Goal: Check status: Check status

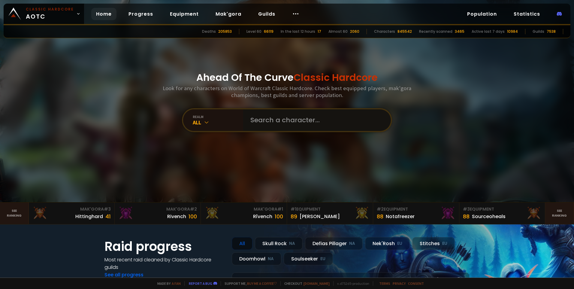
click at [260, 121] on input "text" at bounding box center [315, 120] width 137 height 22
click at [232, 122] on div "All" at bounding box center [218, 122] width 50 height 7
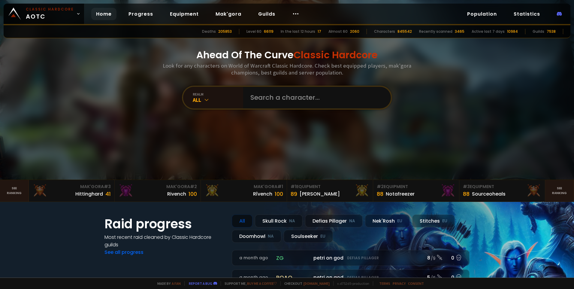
scroll to position [60, 0]
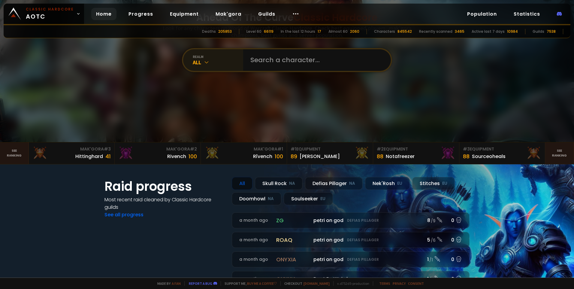
click at [193, 64] on div "All" at bounding box center [218, 62] width 50 height 7
click at [101, 16] on link "Home" at bounding box center [103, 14] width 25 height 12
click at [136, 16] on link "Progress" at bounding box center [141, 14] width 34 height 12
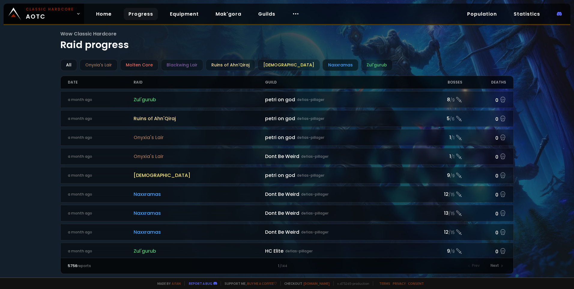
click at [322, 65] on div "Naxxramas" at bounding box center [340, 65] width 36 height 12
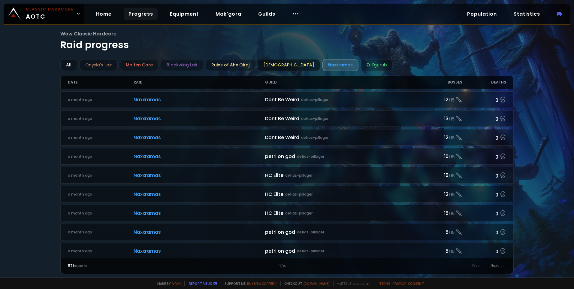
click at [291, 62] on div "[DEMOGRAPHIC_DATA]" at bounding box center [288, 65] width 62 height 12
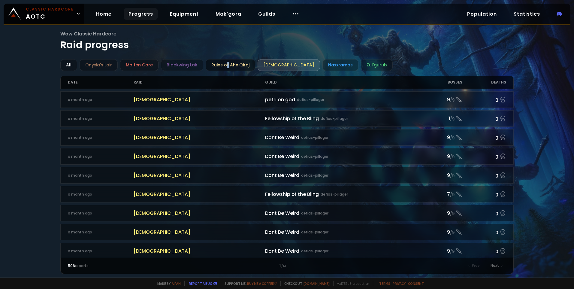
click at [225, 68] on div "Ruins of Ahn'Qiraj" at bounding box center [231, 65] width 50 height 12
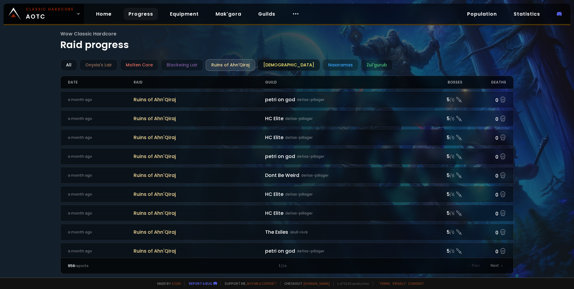
drag, startPoint x: 225, startPoint y: 68, endPoint x: 270, endPoint y: 62, distance: 45.0
click at [269, 63] on div "[DEMOGRAPHIC_DATA]" at bounding box center [288, 65] width 62 height 12
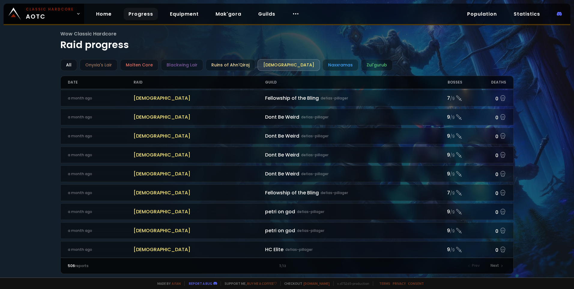
scroll to position [90, 0]
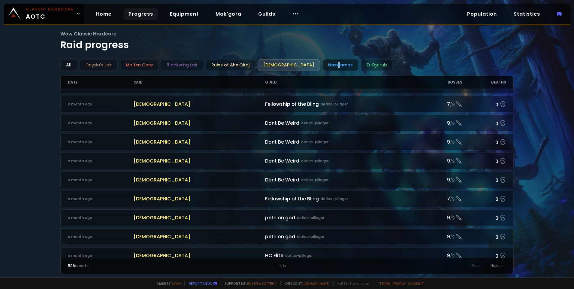
click at [322, 62] on div "Naxxramas" at bounding box center [340, 65] width 36 height 12
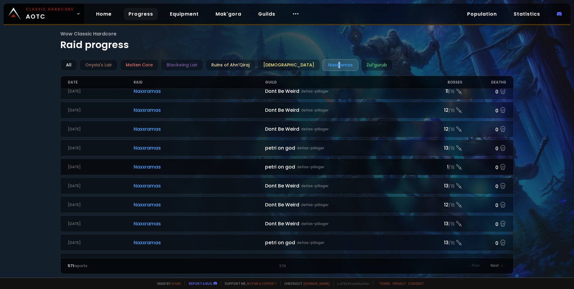
scroll to position [510, 0]
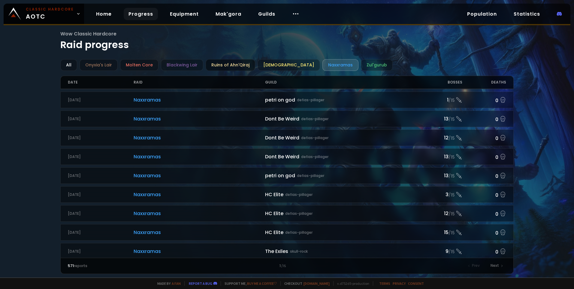
click at [219, 65] on div "Ruins of Ahn'Qiraj" at bounding box center [231, 65] width 50 height 12
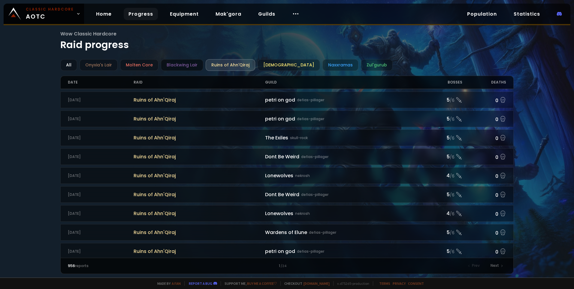
click at [184, 61] on div "Blackwing Lair" at bounding box center [182, 65] width 42 height 12
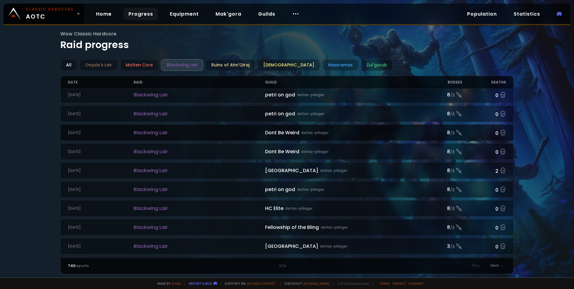
scroll to position [590, 0]
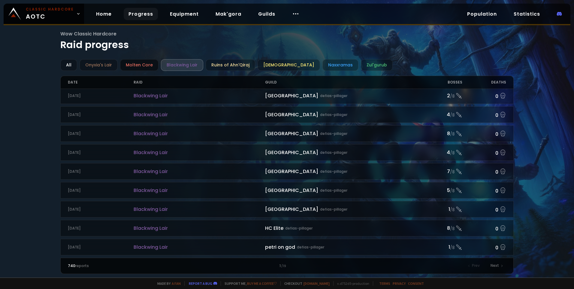
click at [137, 60] on div "Molten Core" at bounding box center [139, 65] width 38 height 12
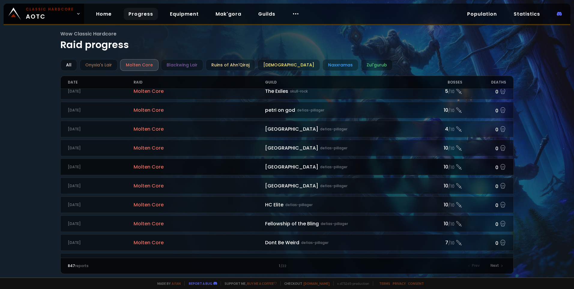
scroll to position [590, 0]
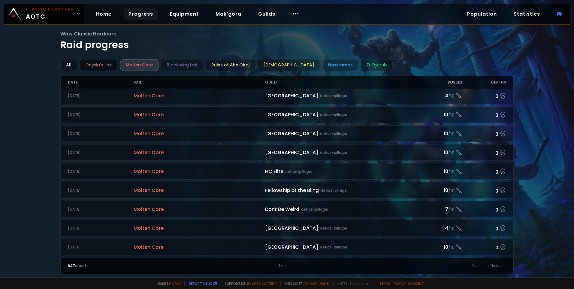
click at [100, 67] on div "Onyxia's Lair" at bounding box center [99, 65] width 38 height 12
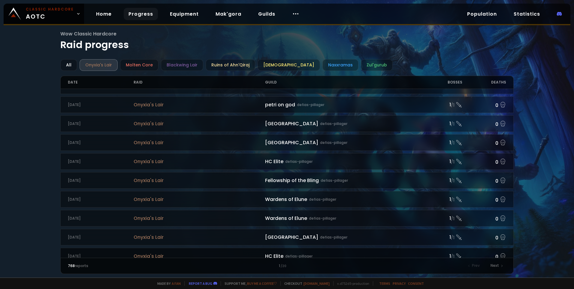
scroll to position [590, 0]
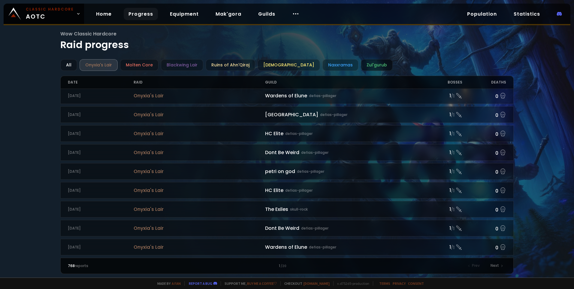
click at [361, 61] on div "Zul'gurub" at bounding box center [377, 65] width 32 height 12
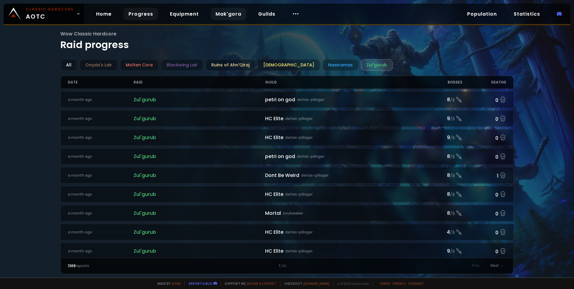
click at [232, 16] on link "Mak'gora" at bounding box center [228, 14] width 35 height 12
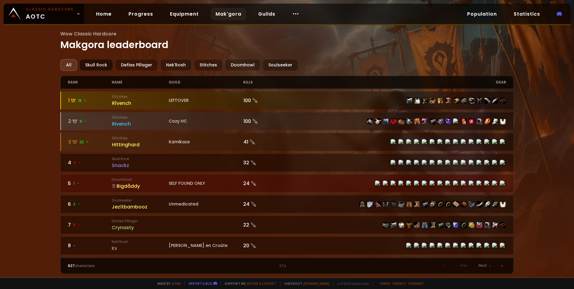
click at [97, 62] on div "Skull Rock" at bounding box center [96, 65] width 33 height 12
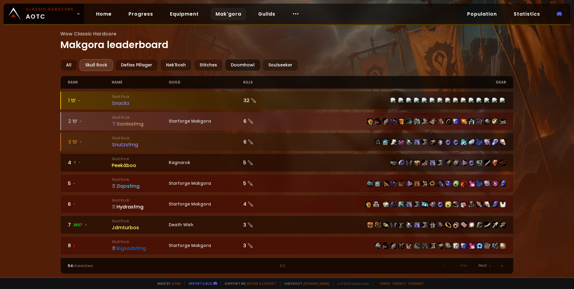
click at [240, 63] on div "Doomhowl" at bounding box center [242, 65] width 35 height 12
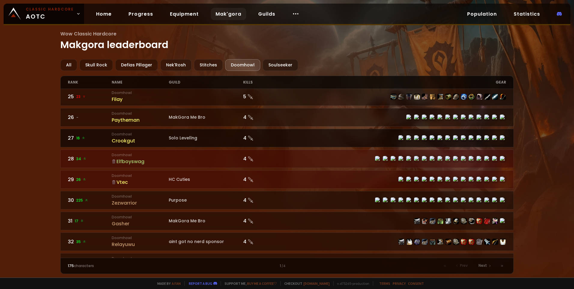
scroll to position [510, 0]
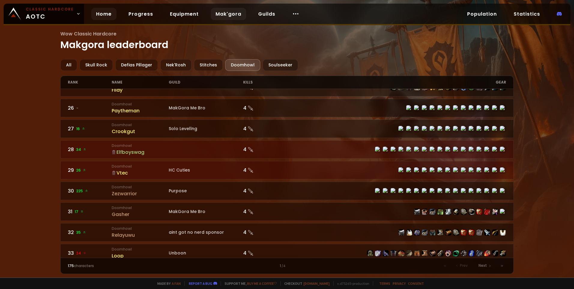
click at [103, 11] on link "Home" at bounding box center [103, 14] width 25 height 12
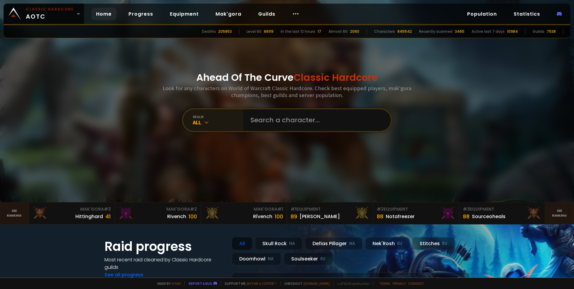
click at [203, 122] on icon at bounding box center [206, 122] width 6 height 6
click at [204, 121] on icon at bounding box center [206, 122] width 6 height 6
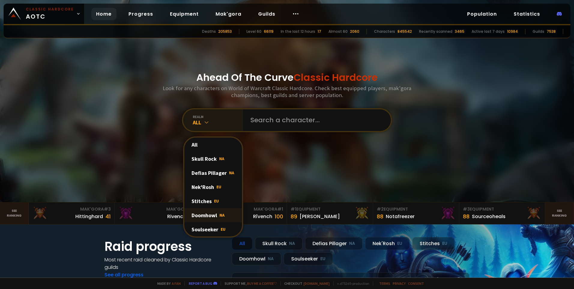
click at [214, 215] on div "Doomhowl NA" at bounding box center [213, 215] width 58 height 14
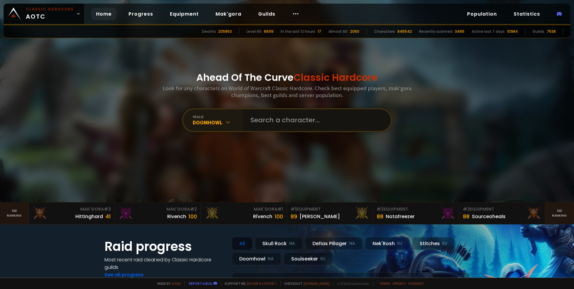
click at [275, 120] on input "text" at bounding box center [315, 120] width 137 height 22
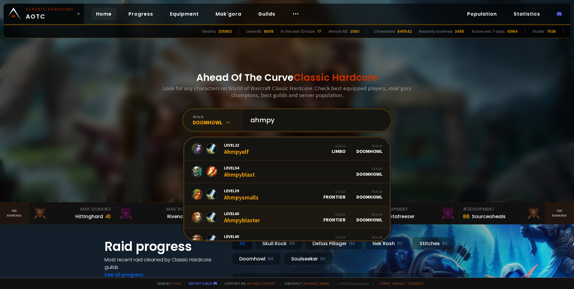
type input "ahmpy"
click at [238, 215] on span "Level 60" at bounding box center [242, 213] width 36 height 5
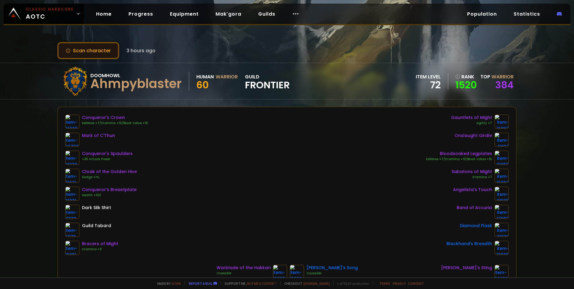
click at [101, 55] on button "Scan character" at bounding box center [88, 50] width 62 height 17
